Goal: Find specific page/section: Find specific page/section

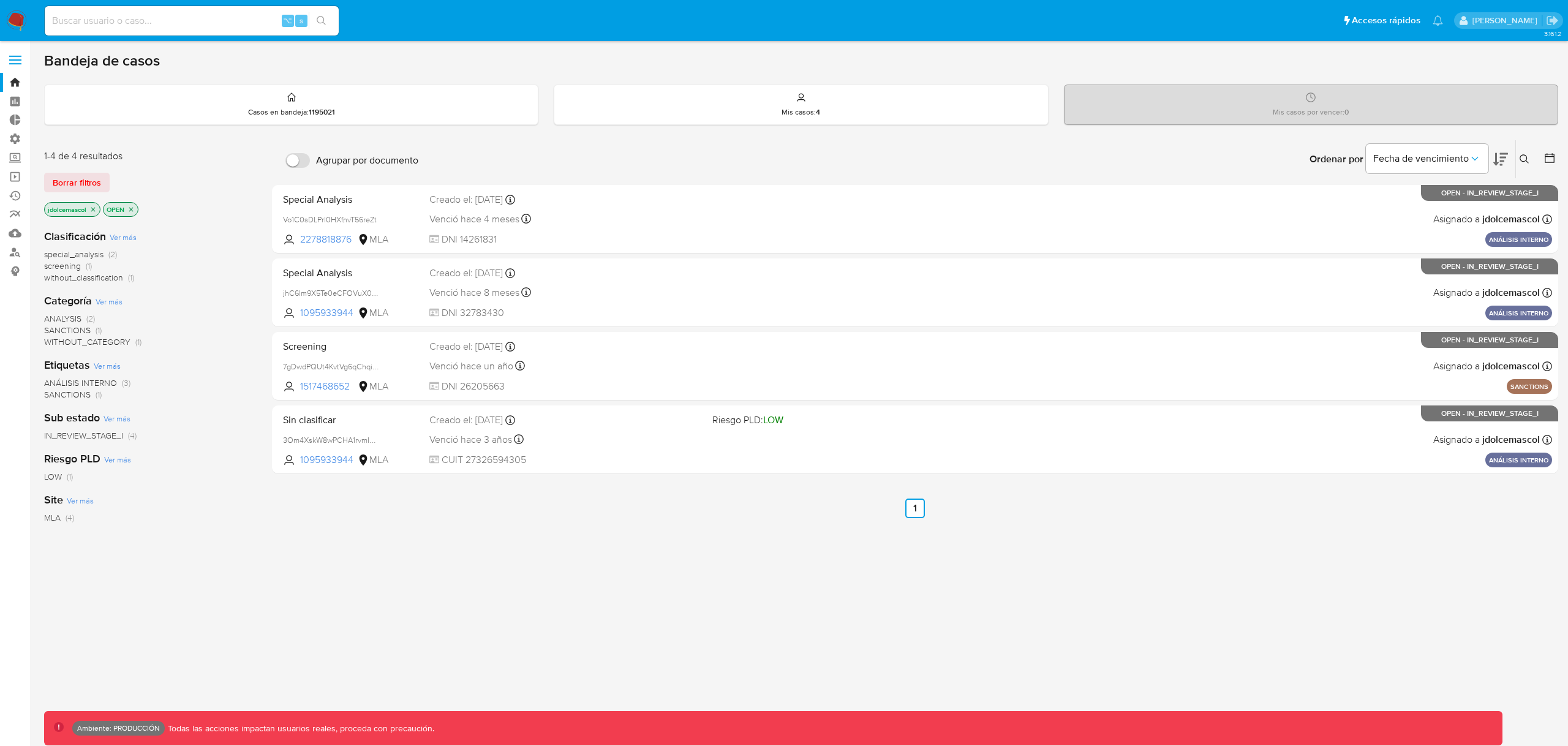
click at [6, 13] on img at bounding box center [16, 21] width 21 height 21
click at [71, 182] on span "Borrar filtros" at bounding box center [77, 182] width 48 height 17
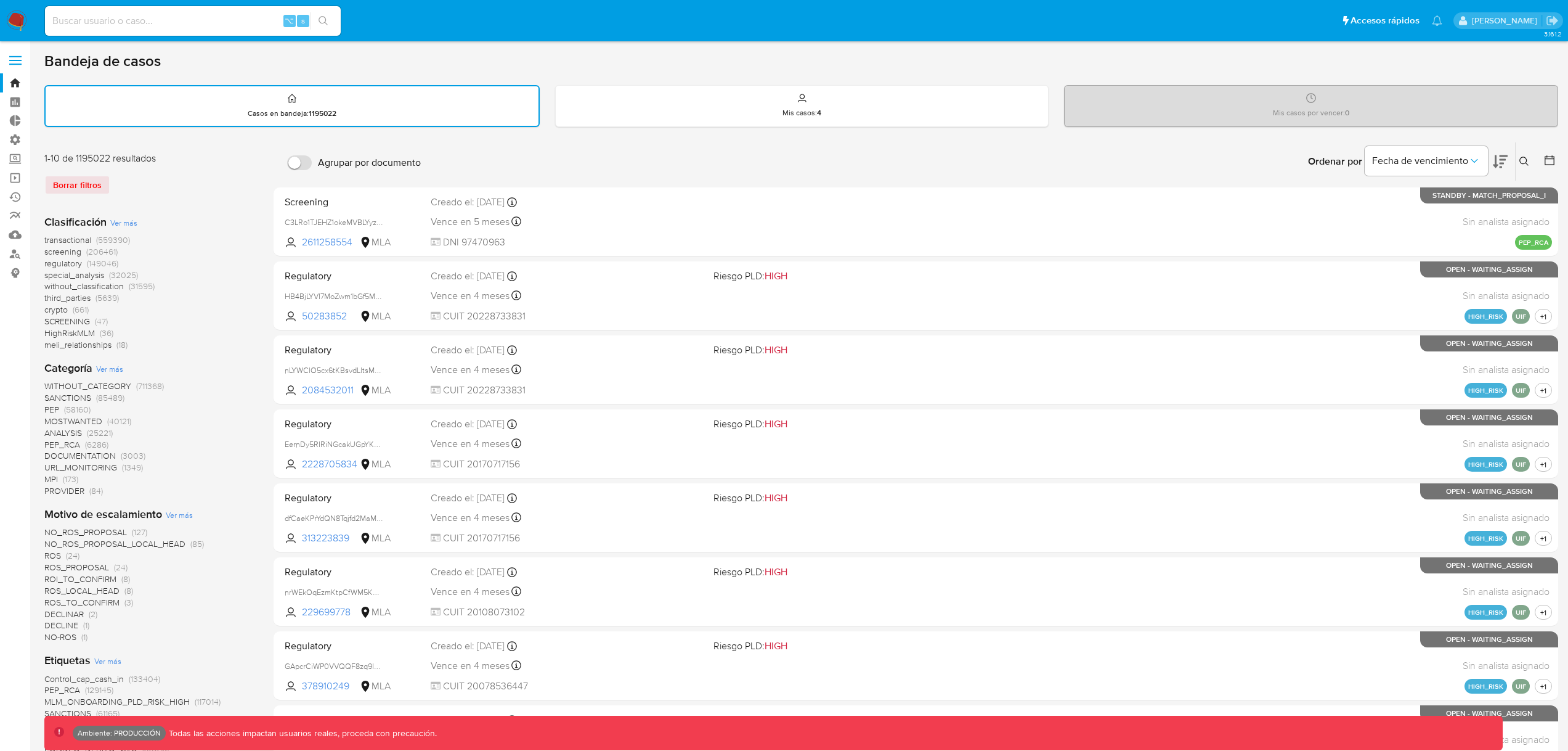
click at [11, 26] on img at bounding box center [17, 21] width 21 height 21
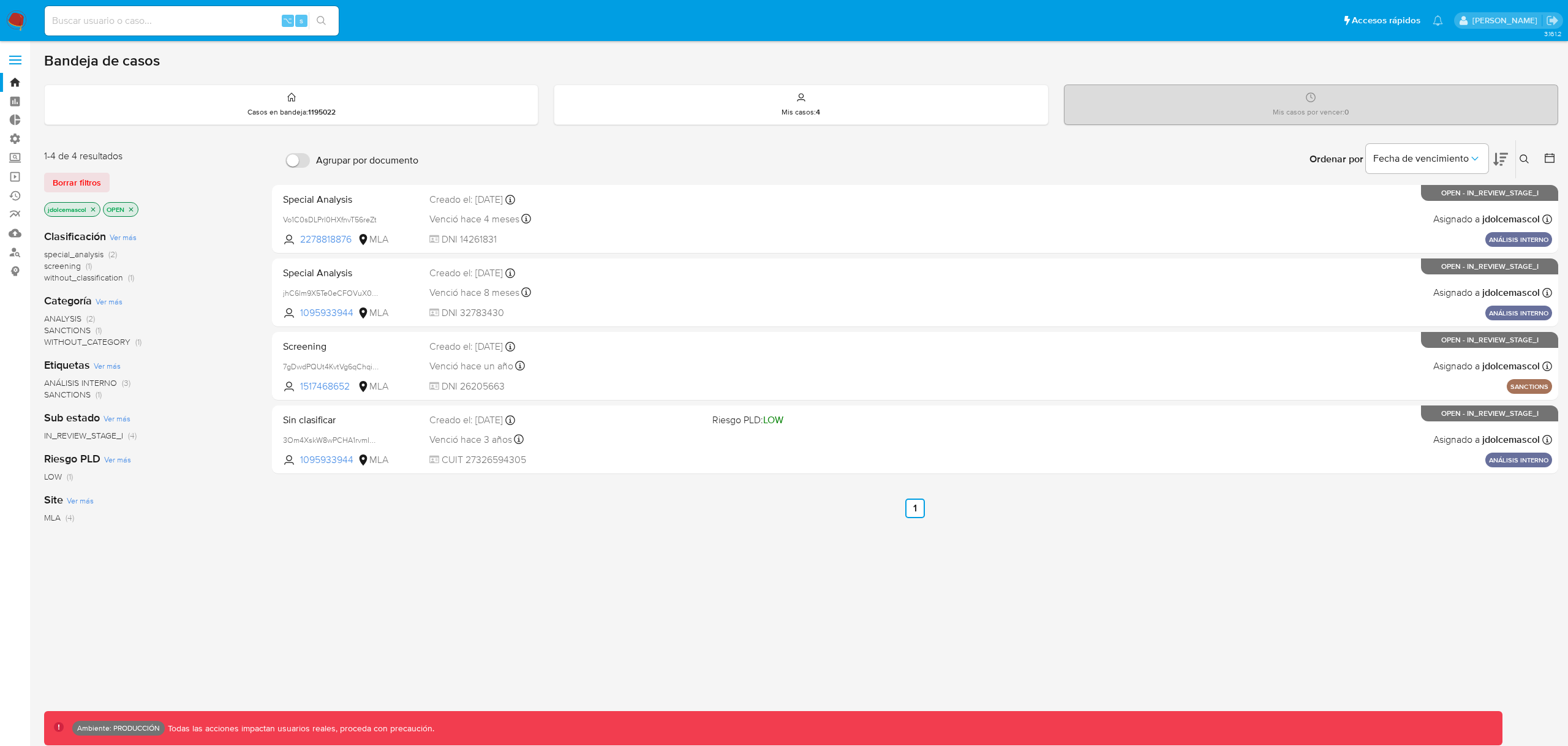
drag, startPoint x: 65, startPoint y: 180, endPoint x: 85, endPoint y: 170, distance: 22.4
click at [65, 180] on span "Borrar filtros" at bounding box center [77, 182] width 48 height 17
